Goal: Find specific page/section: Find specific page/section

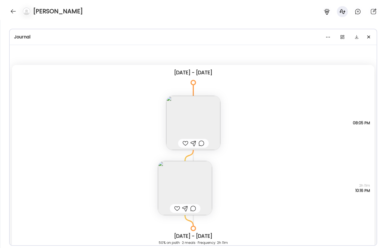
scroll to position [4303, 0]
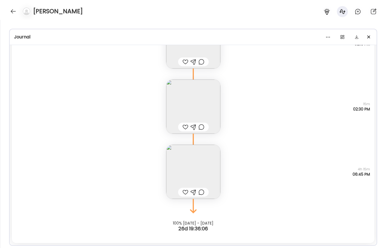
click at [18, 10] on div at bounding box center [25, 11] width 15 height 9
click at [13, 10] on div at bounding box center [13, 11] width 9 height 9
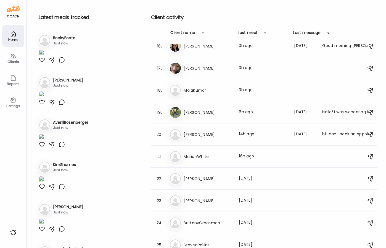
scroll to position [0, 0]
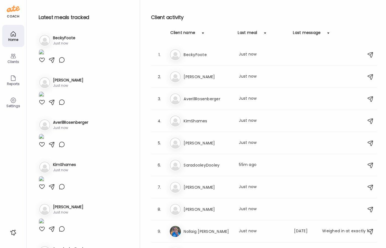
click at [212, 145] on h3 "[PERSON_NAME]" at bounding box center [208, 143] width 49 height 7
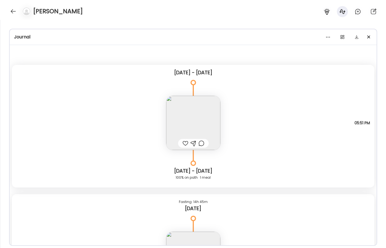
click at [191, 114] on img at bounding box center [193, 123] width 54 height 54
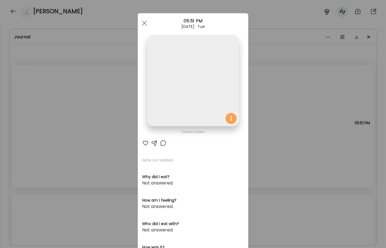
click at [296, 94] on div "Ate Coach Dashboard Wahoo! It’s official Take a moment to set up your Coach Pro…" at bounding box center [193, 124] width 386 height 248
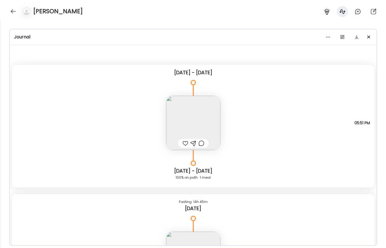
scroll to position [159, 0]
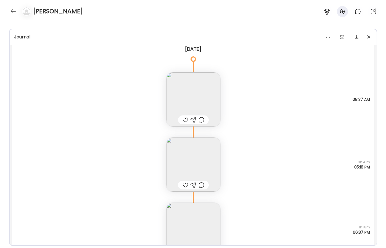
click at [206, 85] on img at bounding box center [193, 99] width 54 height 54
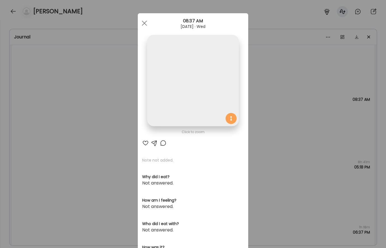
click at [326, 115] on div "Ate Coach Dashboard Wahoo! It’s official Take a moment to set up your Coach Pro…" at bounding box center [193, 124] width 386 height 248
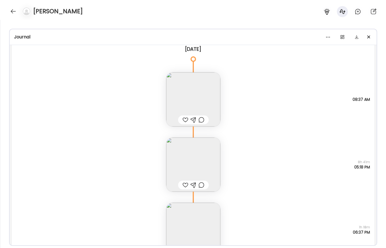
click at [210, 147] on img at bounding box center [193, 165] width 54 height 54
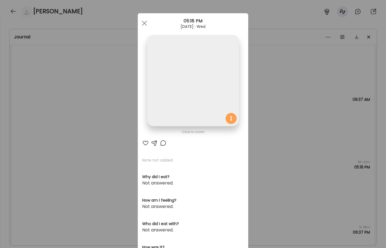
click at [297, 106] on div "Ate Coach Dashboard Wahoo! It’s official Take a moment to set up your Coach Pro…" at bounding box center [193, 124] width 386 height 248
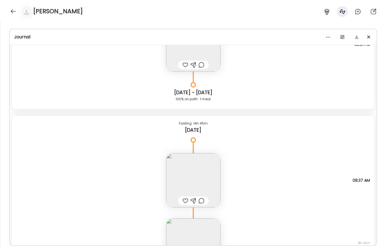
scroll to position [0, 0]
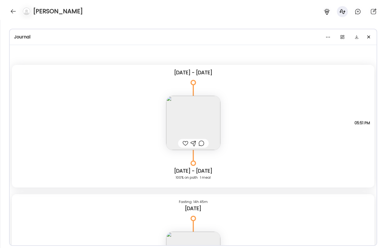
click at [208, 119] on img at bounding box center [193, 123] width 54 height 54
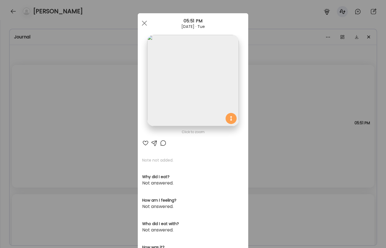
click at [284, 109] on div "Ate Coach Dashboard Wahoo! It’s official Take a moment to set up your Coach Pro…" at bounding box center [193, 124] width 386 height 248
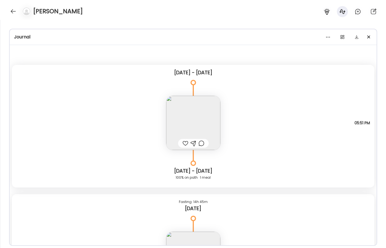
click at [280, 126] on div "Note not added Questions not answered 05:51 PM" at bounding box center [193, 117] width 363 height 65
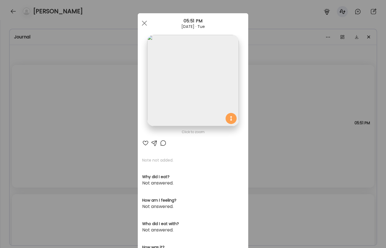
click at [273, 144] on div "Ate Coach Dashboard Wahoo! It’s official Take a moment to set up your Coach Pro…" at bounding box center [193, 124] width 386 height 248
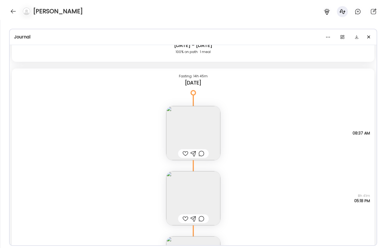
scroll to position [127, 0]
click at [205, 136] on img at bounding box center [193, 132] width 54 height 54
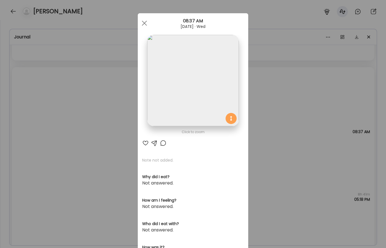
click at [296, 115] on div "Ate Coach Dashboard Wahoo! It’s official Take a moment to set up your Coach Pro…" at bounding box center [193, 124] width 386 height 248
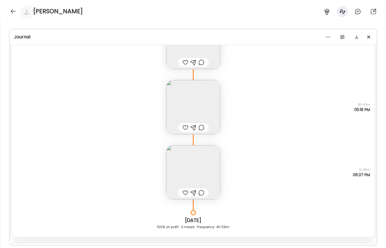
scroll to position [64, 0]
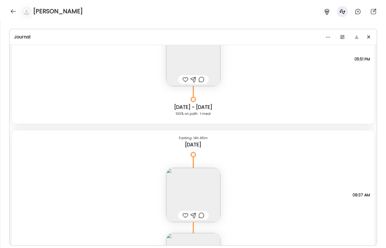
click at [209, 179] on img at bounding box center [193, 195] width 54 height 54
click at [209, 179] on div "Click to zoom AteMate AI Note not added. Why did I eat? Not answered. How am I …" at bounding box center [193, 240] width 110 height 325
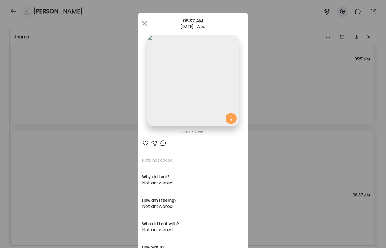
click at [191, 78] on img at bounding box center [192, 80] width 91 height 91
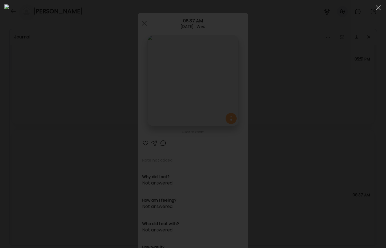
click at [337, 70] on div at bounding box center [192, 123] width 377 height 239
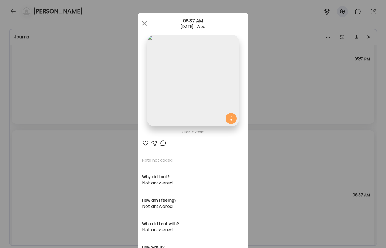
click at [286, 118] on div "Ate Coach Dashboard Wahoo! It’s official Take a moment to set up your Coach Pro…" at bounding box center [193, 124] width 386 height 248
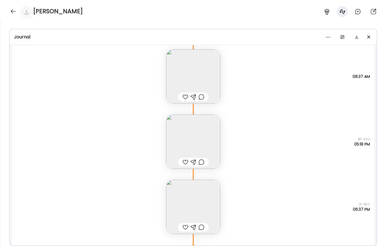
scroll to position [226, 0]
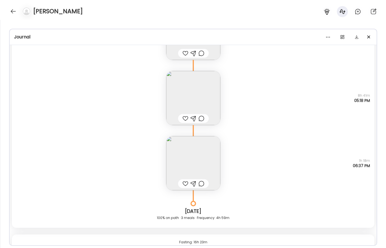
click at [206, 165] on img at bounding box center [193, 163] width 54 height 54
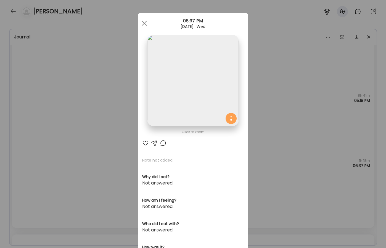
click at [161, 145] on div at bounding box center [163, 143] width 7 height 7
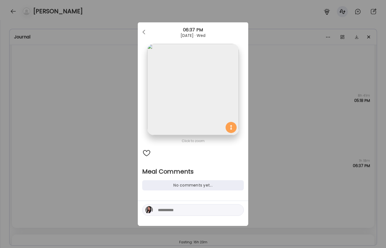
click at [319, 112] on div "Ate Coach Dashboard Wahoo! It’s official Take a moment to set up your Coach Pro…" at bounding box center [193, 124] width 386 height 248
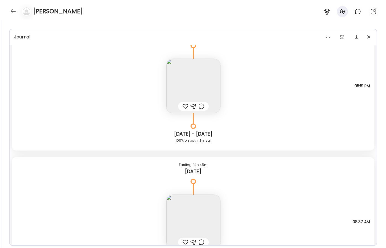
scroll to position [0, 0]
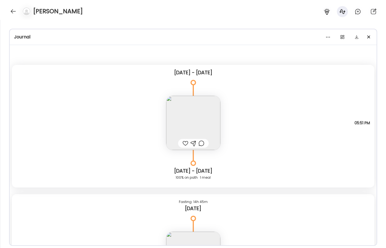
click at [196, 118] on img at bounding box center [193, 123] width 54 height 54
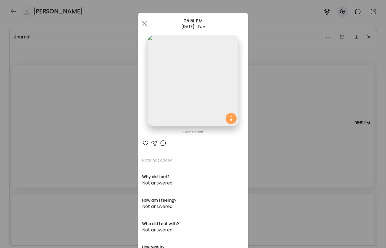
click at [201, 89] on img at bounding box center [192, 80] width 91 height 91
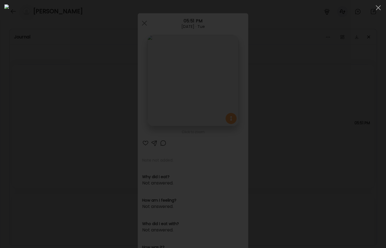
click at [326, 115] on div at bounding box center [192, 123] width 377 height 239
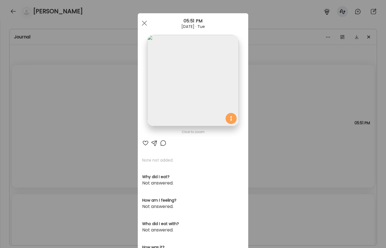
click at [268, 110] on div "Ate Coach Dashboard Wahoo! It’s official Take a moment to set up your Coach Pro…" at bounding box center [193, 124] width 386 height 248
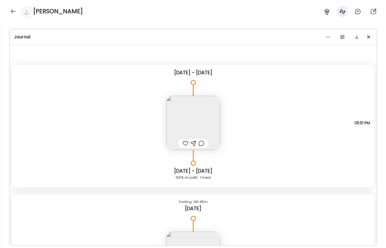
click at [194, 112] on img at bounding box center [193, 123] width 54 height 54
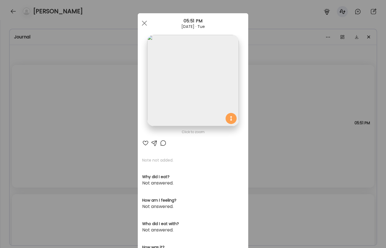
click at [283, 101] on div "Ate Coach Dashboard Wahoo! It’s official Take a moment to set up your Coach Pro…" at bounding box center [193, 124] width 386 height 248
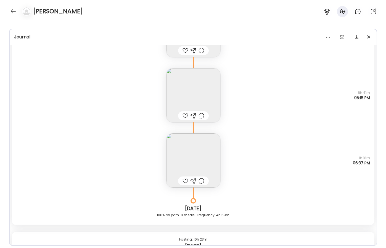
scroll to position [232, 0]
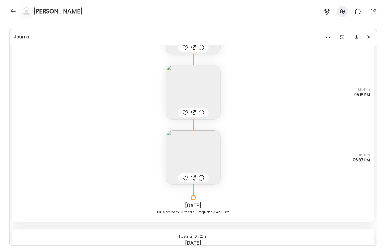
click at [196, 154] on img at bounding box center [193, 157] width 54 height 54
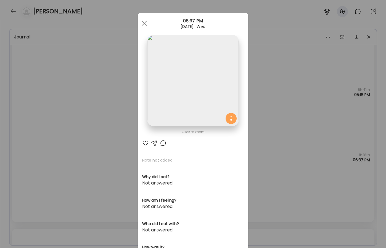
click at [201, 88] on img at bounding box center [192, 80] width 91 height 91
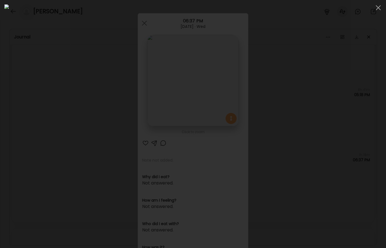
click at [334, 75] on div at bounding box center [192, 123] width 377 height 239
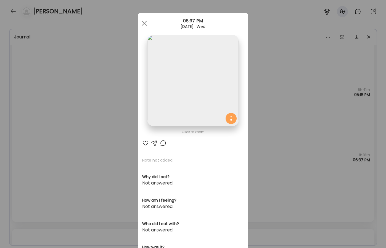
click at [305, 111] on div "Ate Coach Dashboard Wahoo! It’s official Take a moment to set up your Coach Pro…" at bounding box center [193, 124] width 386 height 248
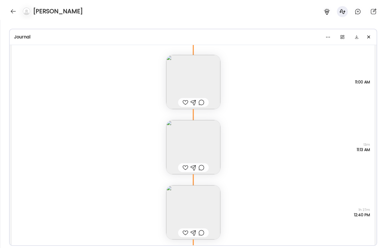
scroll to position [441, 0]
click at [14, 12] on div at bounding box center [13, 11] width 9 height 9
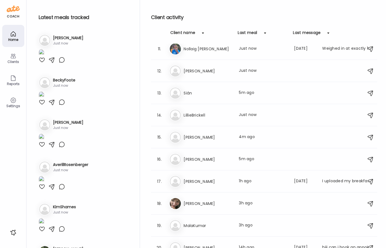
scroll to position [213, 0]
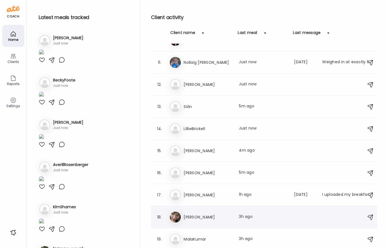
click at [212, 215] on h3 "[PERSON_NAME]" at bounding box center [208, 217] width 49 height 7
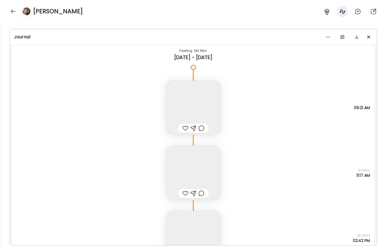
scroll to position [12362, 0]
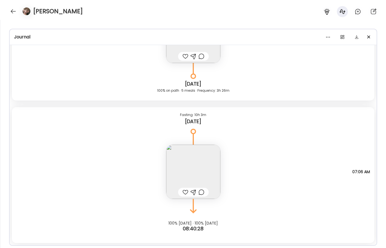
click at [215, 156] on img at bounding box center [193, 172] width 54 height 54
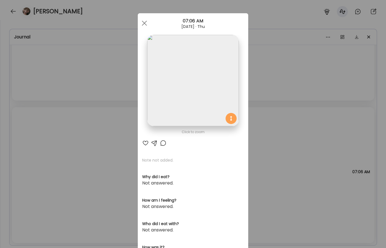
click at [224, 74] on img at bounding box center [192, 80] width 91 height 91
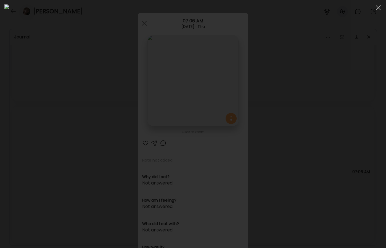
click at [341, 59] on div at bounding box center [192, 123] width 377 height 239
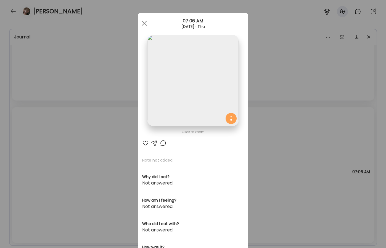
click at [297, 146] on div "Ate Coach Dashboard Wahoo! It’s official Take a moment to set up your Coach Pro…" at bounding box center [193, 124] width 386 height 248
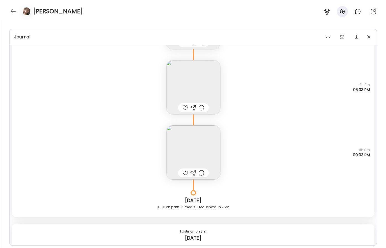
scroll to position [12205, 0]
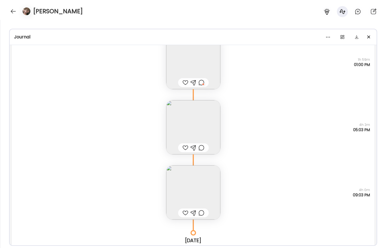
click at [205, 190] on img at bounding box center [193, 192] width 54 height 54
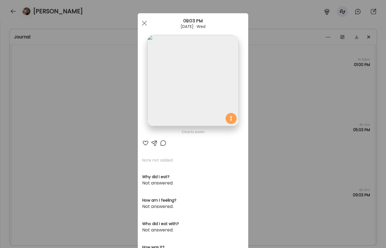
click at [233, 96] on img at bounding box center [192, 80] width 91 height 91
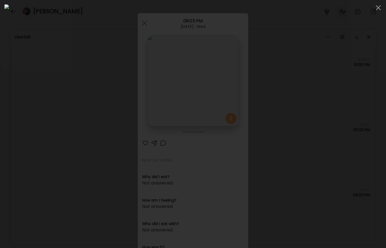
click at [339, 101] on div at bounding box center [192, 123] width 377 height 239
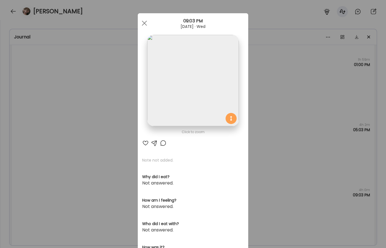
click at [219, 102] on img at bounding box center [192, 80] width 91 height 91
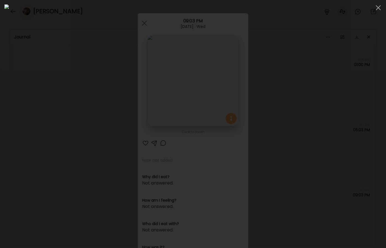
click at [348, 169] on div at bounding box center [192, 123] width 377 height 239
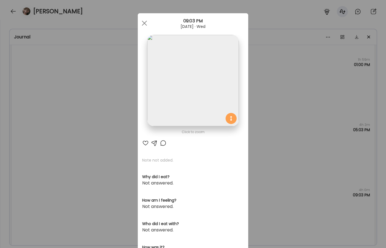
click at [209, 96] on img at bounding box center [192, 80] width 91 height 91
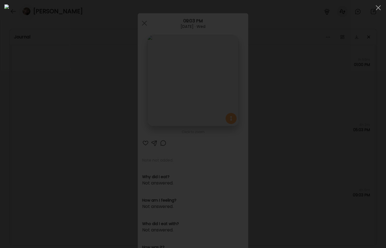
click at [370, 127] on div at bounding box center [192, 123] width 377 height 239
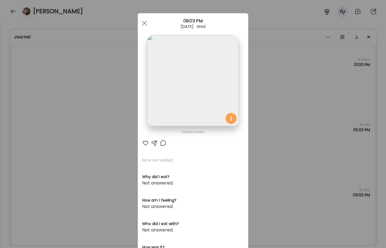
click at [300, 109] on div "Ate Coach Dashboard Wahoo! It’s official Take a moment to set up your Coach Pro…" at bounding box center [193, 124] width 386 height 248
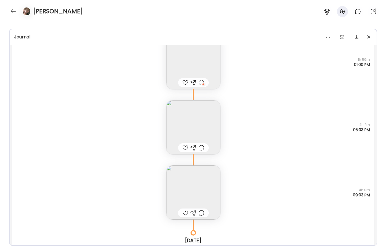
click at [200, 188] on img at bounding box center [193, 192] width 54 height 54
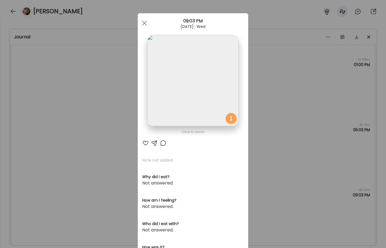
click at [285, 142] on div "Ate Coach Dashboard Wahoo! It’s official Take a moment to set up your Coach Pro…" at bounding box center [193, 124] width 386 height 248
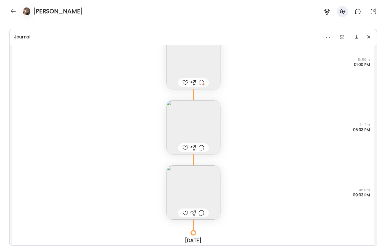
click at [201, 188] on img at bounding box center [193, 192] width 54 height 54
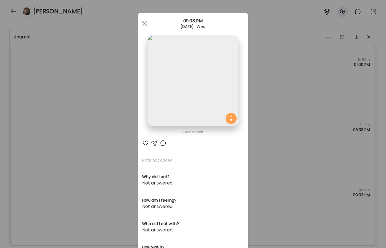
click at [195, 102] on img at bounding box center [192, 80] width 91 height 91
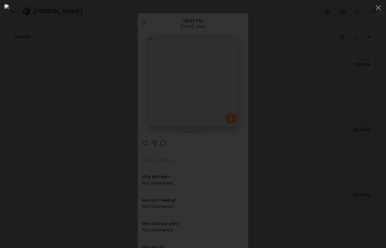
click at [338, 148] on div at bounding box center [192, 123] width 377 height 239
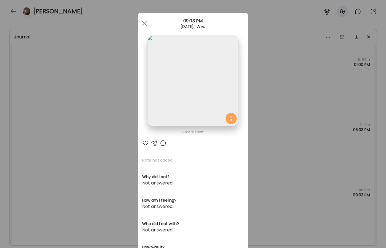
click at [282, 156] on div "Ate Coach Dashboard Wahoo! It’s official Take a moment to set up your Coach Pro…" at bounding box center [193, 124] width 386 height 248
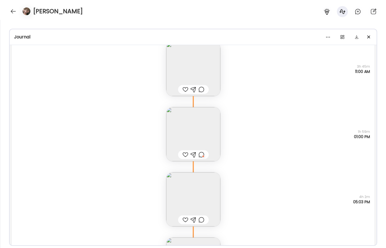
scroll to position [12128, 0]
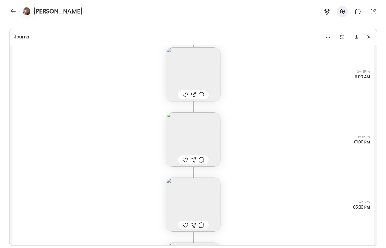
click at [205, 159] on div at bounding box center [193, 160] width 31 height 9
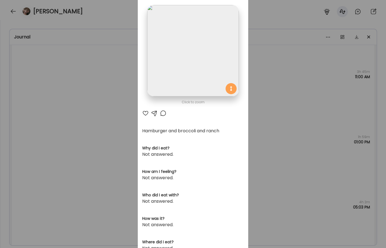
scroll to position [0, 0]
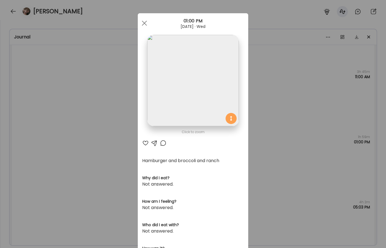
click at [272, 114] on div "Ate Coach Dashboard Wahoo! It’s official Take a moment to set up your Coach Pro…" at bounding box center [193, 124] width 386 height 248
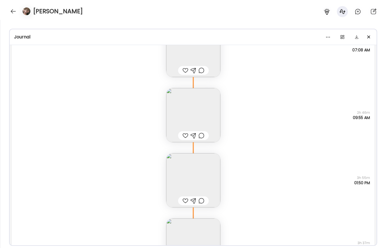
scroll to position [8767, 0]
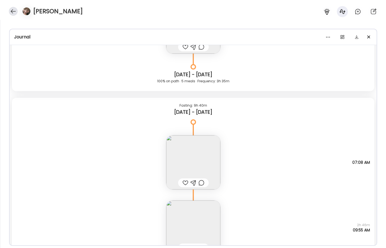
click at [12, 12] on div at bounding box center [13, 11] width 9 height 9
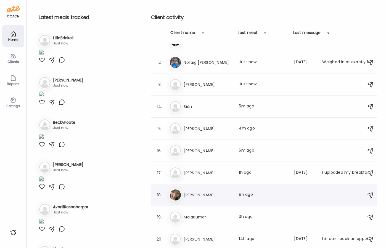
click at [217, 194] on h3 "[PERSON_NAME]" at bounding box center [208, 195] width 49 height 7
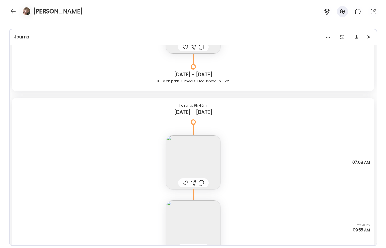
scroll to position [10608, 0]
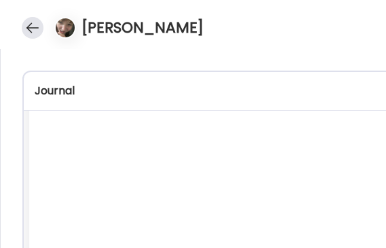
click at [14, 12] on div at bounding box center [13, 11] width 9 height 9
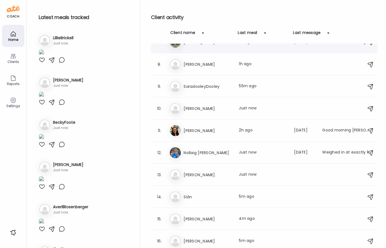
scroll to position [231, 0]
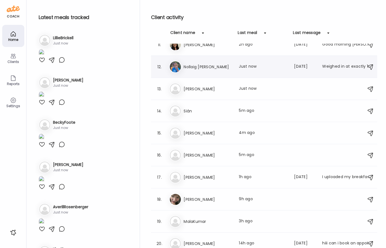
click at [198, 67] on h3 "Nollaig [PERSON_NAME]" at bounding box center [208, 67] width 49 height 7
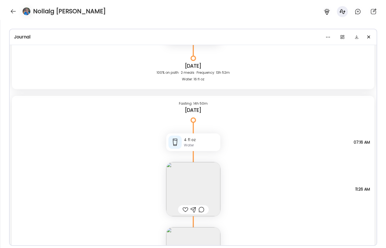
scroll to position [10621, 0]
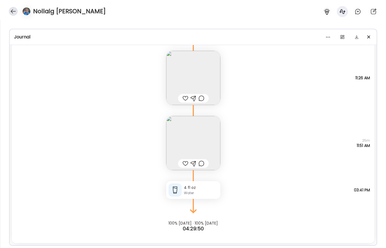
click at [13, 10] on div at bounding box center [13, 11] width 9 height 9
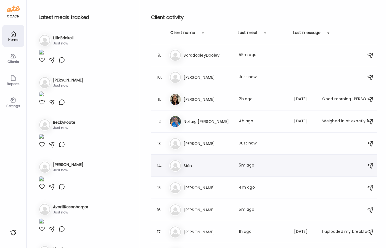
scroll to position [155, 0]
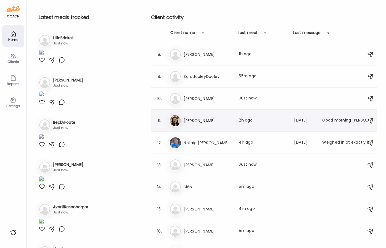
click at [214, 117] on h3 "[PERSON_NAME]" at bounding box center [208, 120] width 49 height 7
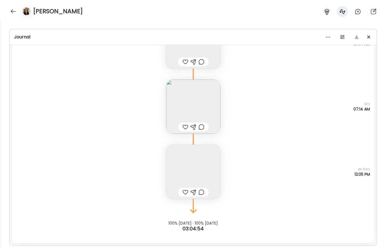
scroll to position [15, 0]
click at [357, 13] on icon at bounding box center [358, 11] width 7 height 7
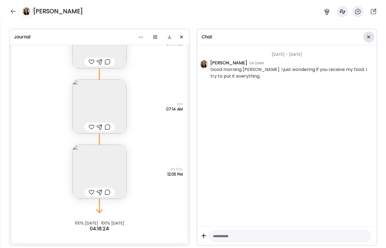
click at [371, 36] on div at bounding box center [369, 36] width 11 height 11
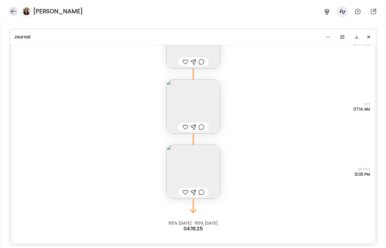
click at [14, 7] on div at bounding box center [13, 11] width 9 height 9
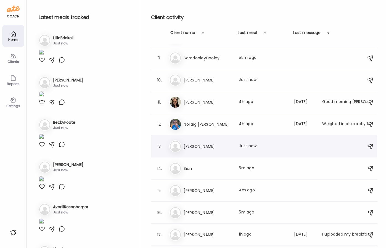
scroll to position [175, 0]
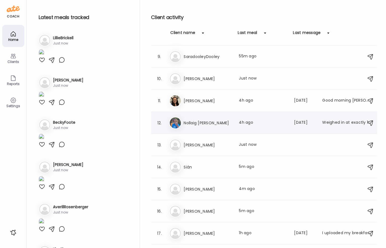
click at [213, 130] on div "12. No Nollaig [PERSON_NAME] Last meal: 4h ago Last message: [DATE] Weighed in …" at bounding box center [264, 123] width 226 height 22
click at [201, 124] on h3 "Nollaig [PERSON_NAME]" at bounding box center [208, 123] width 49 height 7
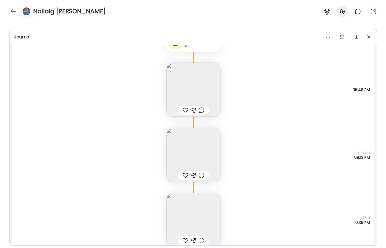
scroll to position [3217, 0]
